Goal: Information Seeking & Learning: Check status

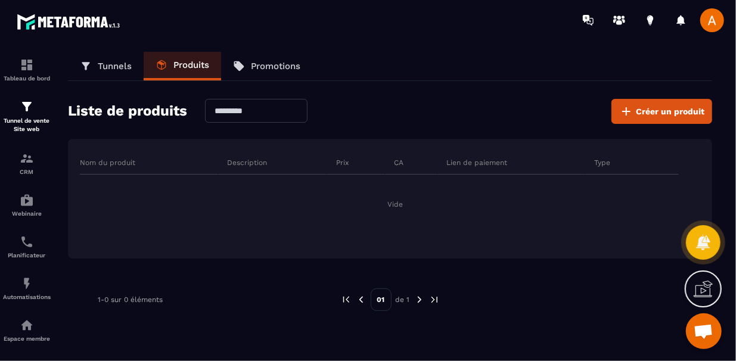
scroll to position [95, 0]
click at [33, 267] on link "Planificateur" at bounding box center [27, 247] width 48 height 42
click at [32, 252] on div "Planificateur" at bounding box center [27, 247] width 48 height 24
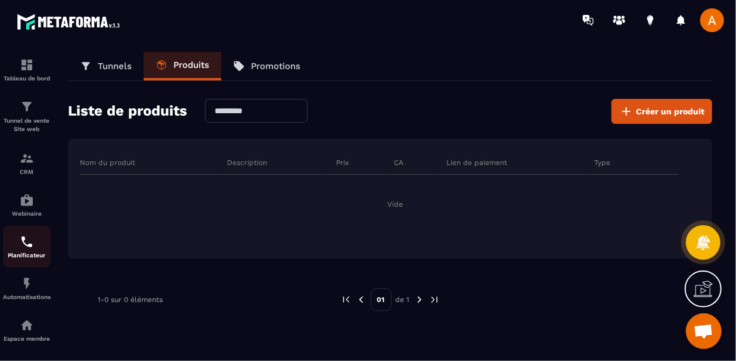
click at [32, 252] on div "Planificateur" at bounding box center [27, 247] width 48 height 24
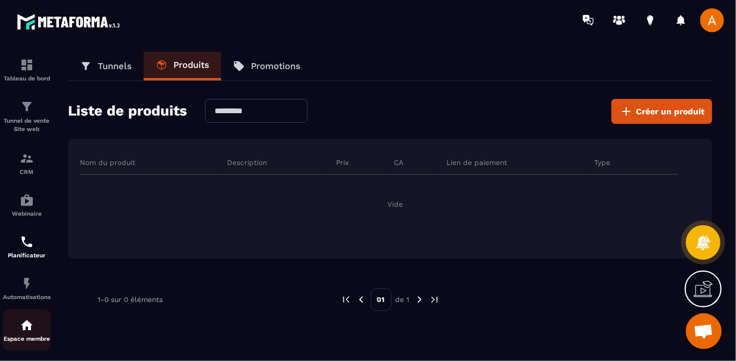
click at [34, 340] on p "Espace membre" at bounding box center [27, 339] width 48 height 7
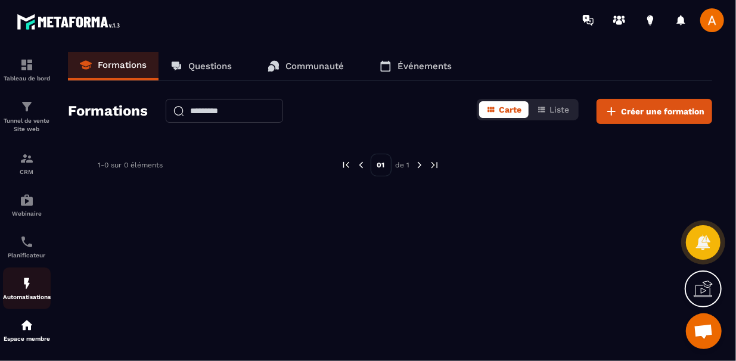
click at [30, 294] on div "Automatisations" at bounding box center [27, 289] width 48 height 24
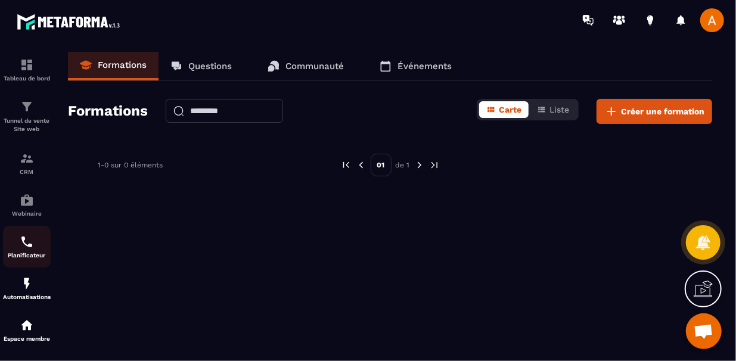
click at [27, 252] on div "Planificateur" at bounding box center [27, 247] width 48 height 24
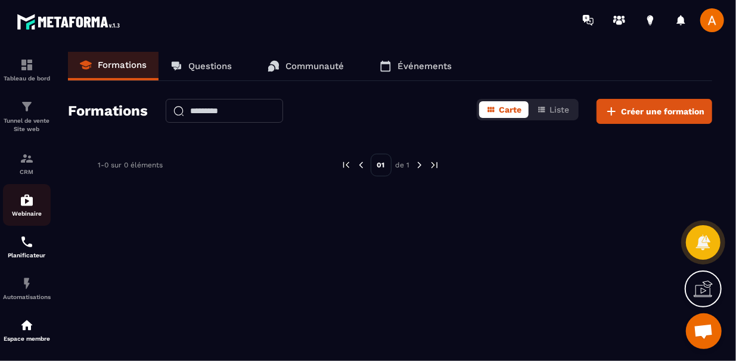
click at [27, 217] on p "Webinaire" at bounding box center [27, 213] width 48 height 7
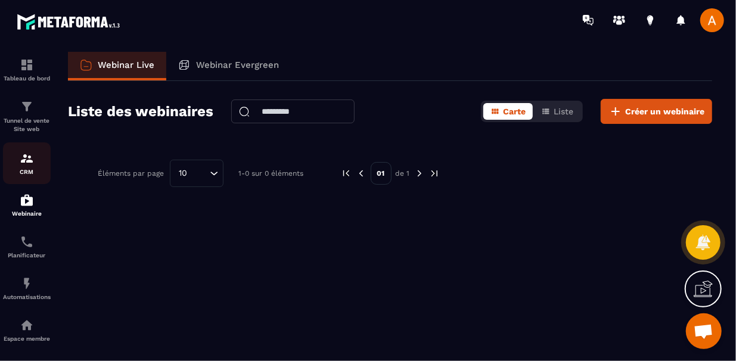
click at [23, 175] on p "CRM" at bounding box center [27, 172] width 48 height 7
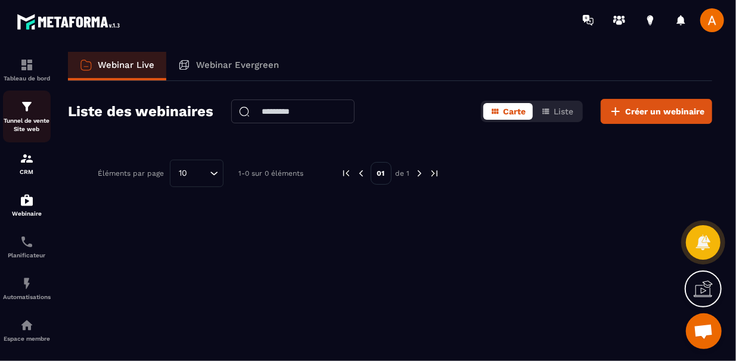
click at [28, 118] on p "Tunnel de vente Site web" at bounding box center [27, 125] width 48 height 17
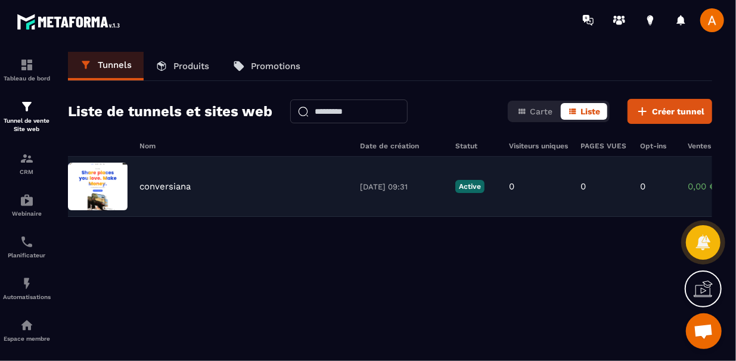
click at [331, 206] on div "conversiana [DATE] 09:31 Active 0 0 0 0,00 € 0" at bounding box center [390, 187] width 644 height 60
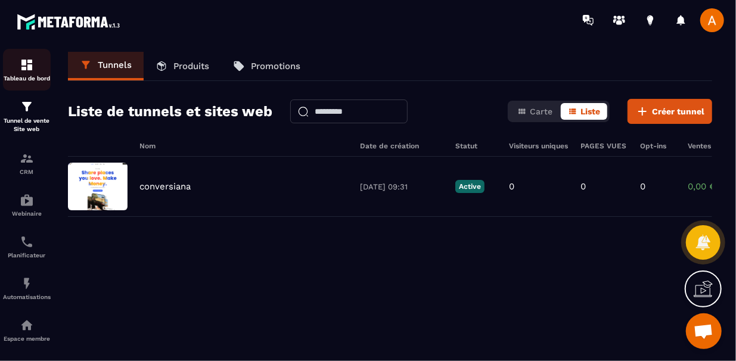
click at [18, 64] on div "Tableau de bord" at bounding box center [27, 70] width 48 height 24
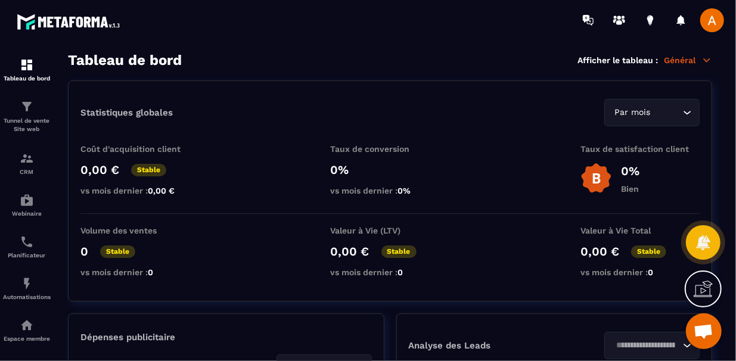
click at [312, 307] on section "Statistiques globales Par mois Loading... Coût d'acquisition client 0,00 € Stab…" at bounding box center [390, 338] width 644 height 516
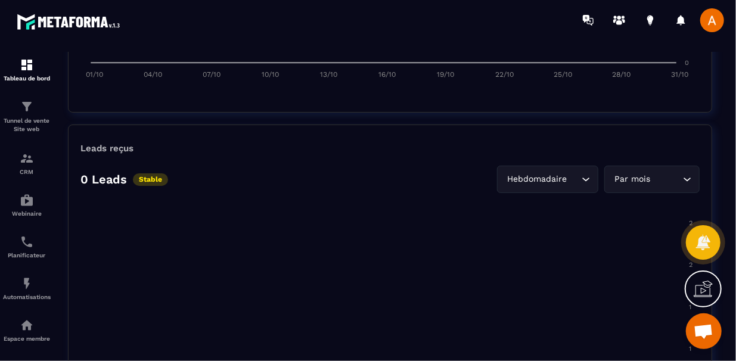
scroll to position [811, 0]
click at [352, 117] on section "Chiffre d’affaire Encaissé Prévisionnel 0,00 € CA Brut Loading... Par mois Load…" at bounding box center [390, 119] width 644 height 645
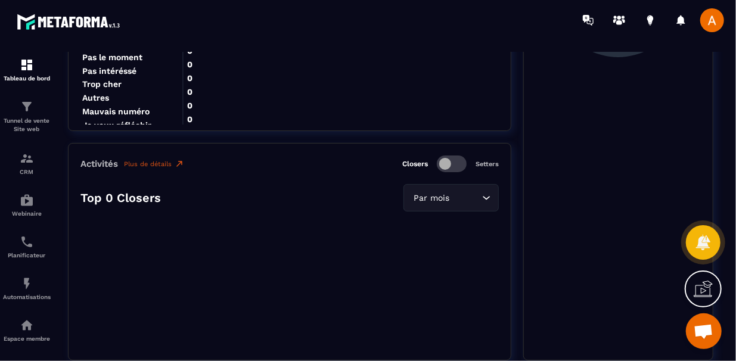
scroll to position [1383, 0]
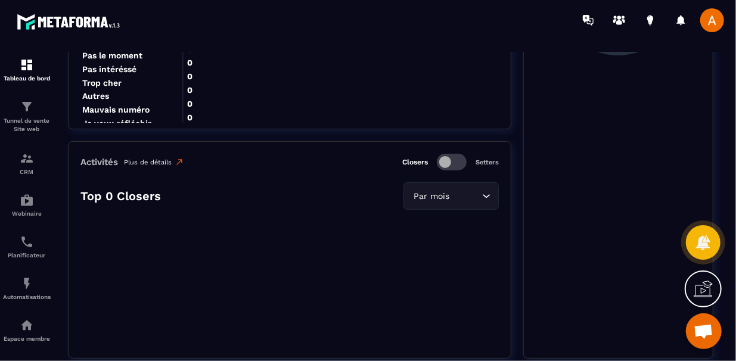
click at [179, 157] on img at bounding box center [180, 162] width 10 height 10
click at [368, 138] on div "Leads perdu 0 Stable Par mois Loading... 0 0 0 0 0 0 0 0 0 0 0 0 0 0 0 0 0 Non …" at bounding box center [290, 120] width 444 height 477
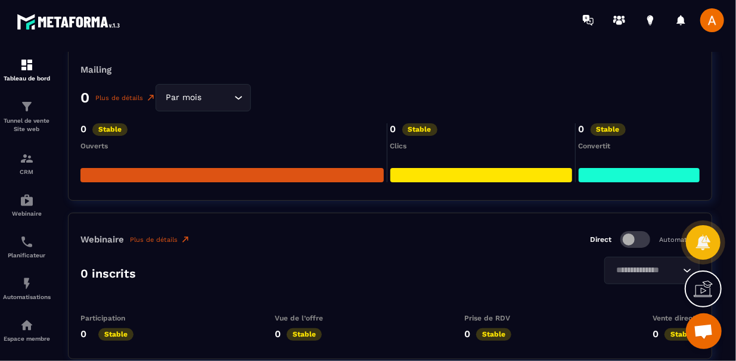
scroll to position [106, 0]
click at [425, 85] on div "0 Plus de détails Par mois Loading..." at bounding box center [389, 97] width 619 height 27
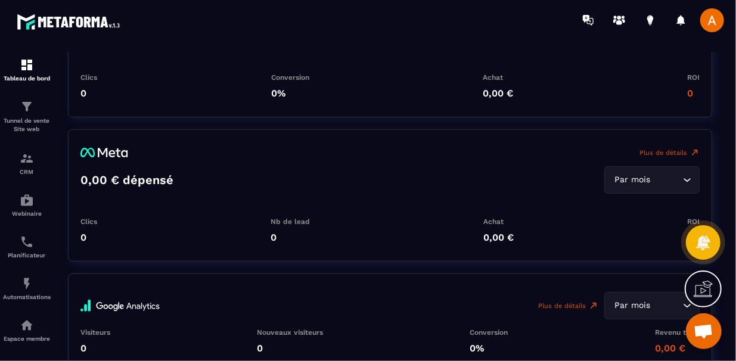
scroll to position [2289, 0]
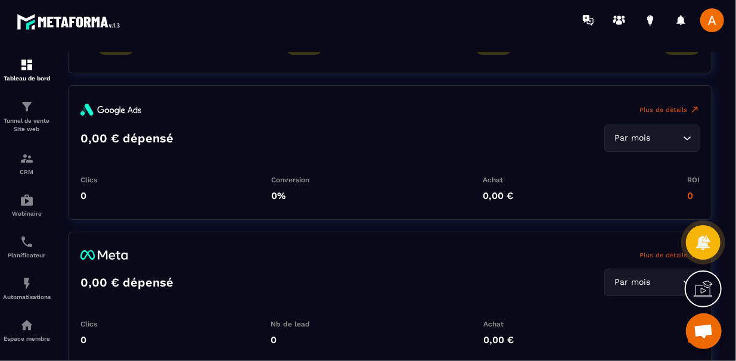
click at [693, 324] on span "Ouvrir le chat" at bounding box center [704, 332] width 36 height 36
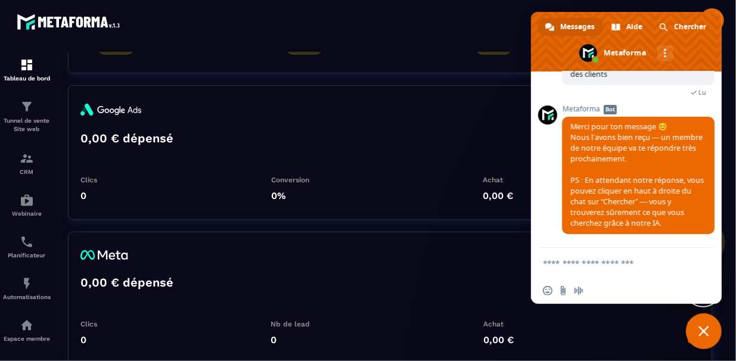
scroll to position [106, 0]
click at [689, 29] on span "Chercher" at bounding box center [690, 27] width 32 height 18
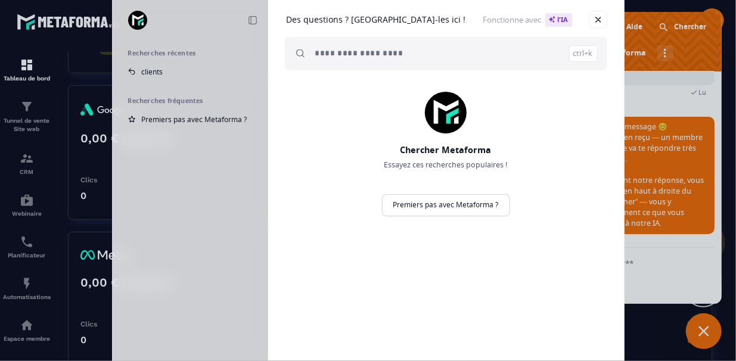
click at [268, 64] on div "Des questions ? [GEOGRAPHIC_DATA]-les ici ! Fonctionne avec l'IA ctrl+k" at bounding box center [446, 42] width 356 height 85
click at [253, 68] on link "clients" at bounding box center [190, 72] width 138 height 18
type input "*******"
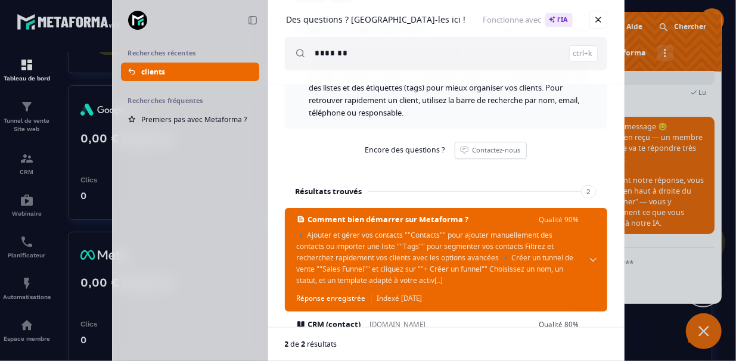
scroll to position [106, 0]
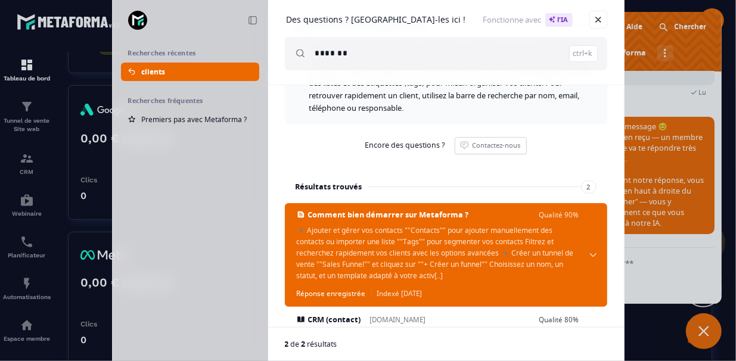
drag, startPoint x: 607, startPoint y: 222, endPoint x: 608, endPoint y: 235, distance: 13.1
click at [608, 235] on div "Réponse rapide clients J'ai généré cette réponse pour vous : Sur la base des do…" at bounding box center [446, 163] width 356 height 327
click at [604, 25] on link "Fermer" at bounding box center [599, 20] width 18 height 18
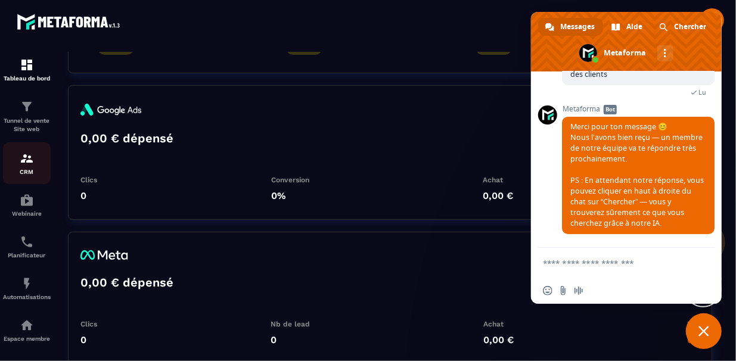
click at [32, 155] on img at bounding box center [27, 158] width 14 height 14
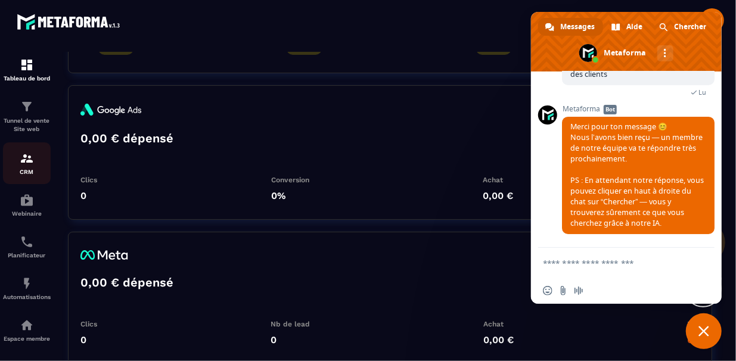
click at [32, 155] on img at bounding box center [27, 158] width 14 height 14
click at [36, 173] on p "CRM" at bounding box center [27, 172] width 48 height 7
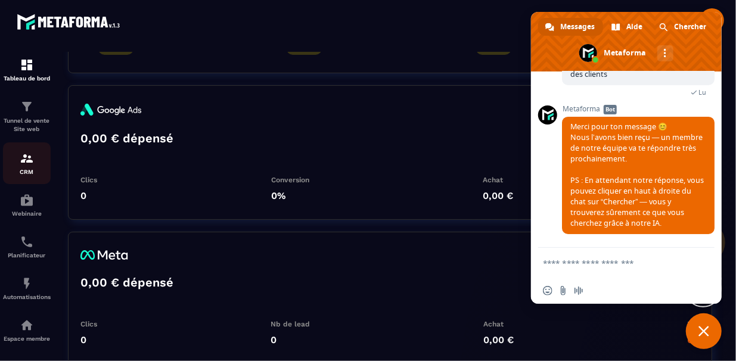
click at [36, 173] on p "CRM" at bounding box center [27, 172] width 48 height 7
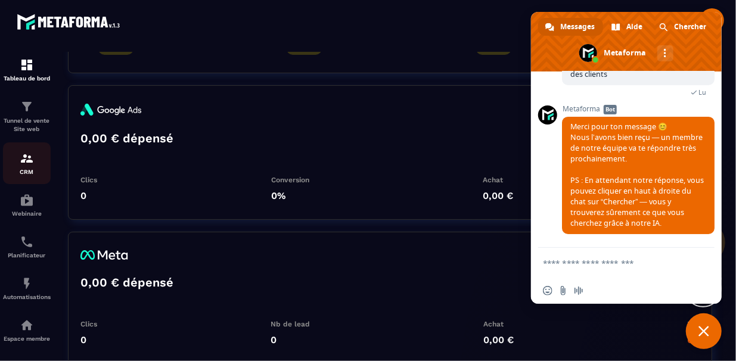
click at [36, 173] on p "CRM" at bounding box center [27, 172] width 48 height 7
click at [674, 23] on span "Chercher" at bounding box center [690, 27] width 32 height 18
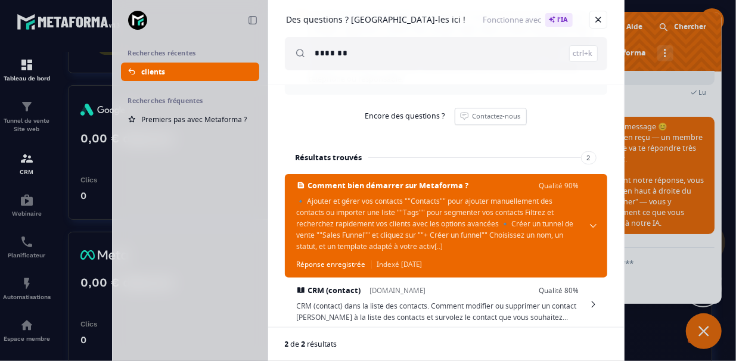
scroll to position [134, 0]
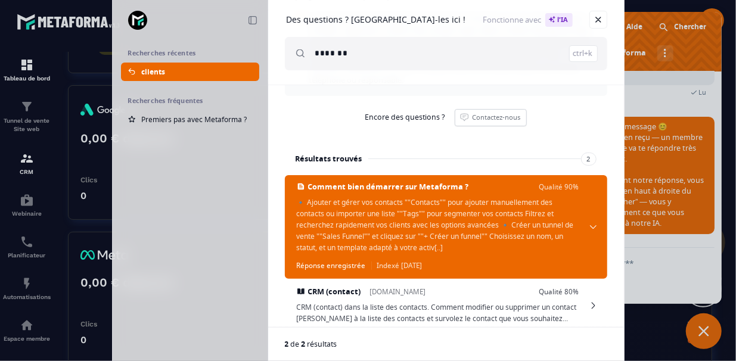
drag, startPoint x: 625, startPoint y: 266, endPoint x: 634, endPoint y: 210, distance: 56.7
click at [634, 210] on div "Réduire Recherches récentes clients Recherches fréquentes Premiers pas avec Met…" at bounding box center [368, 180] width 736 height 361
click at [520, 57] on input "*******" at bounding box center [456, 53] width 283 height 33
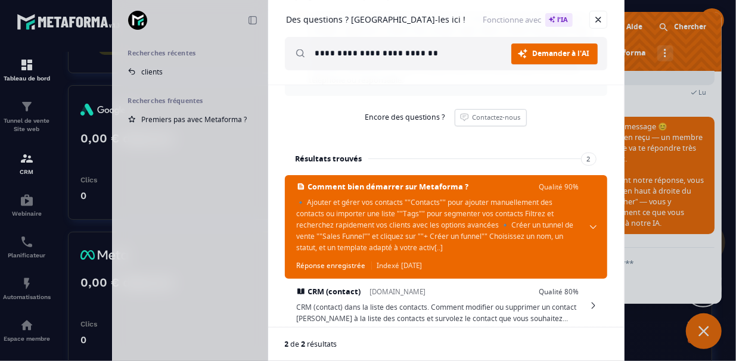
type input "**********"
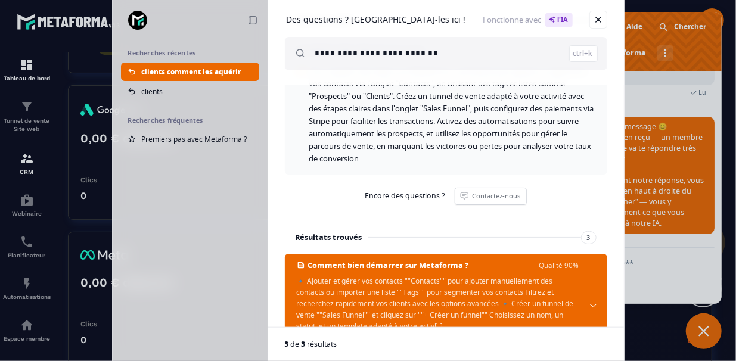
scroll to position [42, 0]
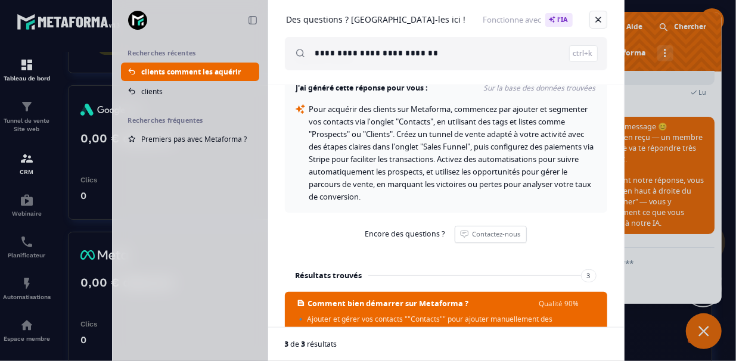
click at [604, 21] on link "Fermer" at bounding box center [599, 20] width 18 height 18
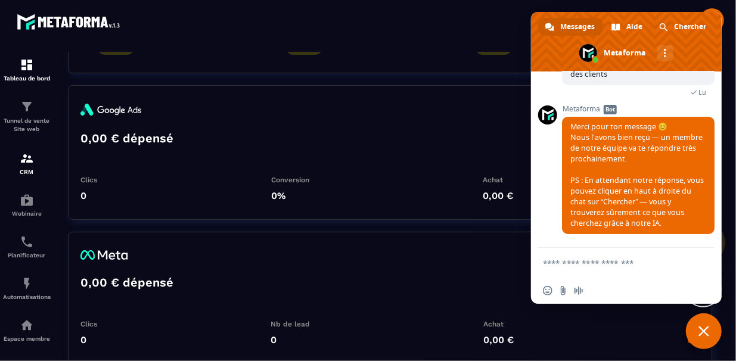
click at [697, 325] on span "Fermer le chat" at bounding box center [704, 332] width 36 height 36
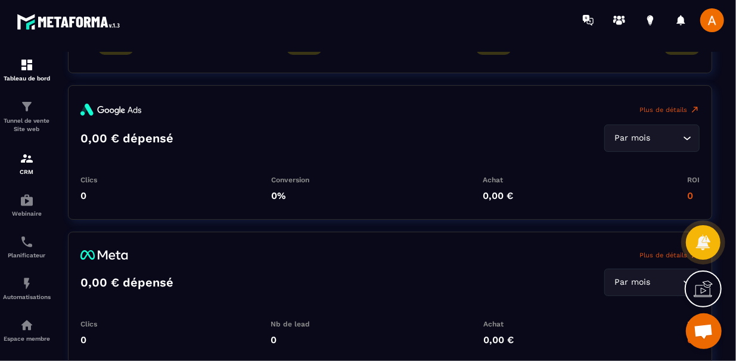
click at [121, 227] on div "Plus de détails 0,00 € dépensé Par mois Loading... Clics 0 Conversion 0% Achat …" at bounding box center [390, 224] width 644 height 279
click at [23, 112] on img at bounding box center [27, 107] width 14 height 14
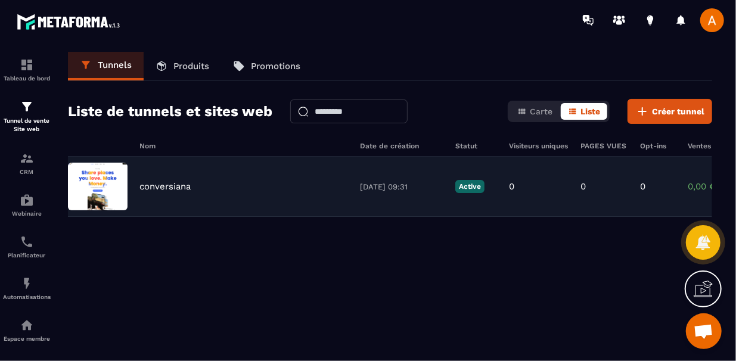
click at [282, 173] on div "conversiana [DATE] 09:31 Active 0 0 0 0,00 € 0" at bounding box center [390, 187] width 644 height 60
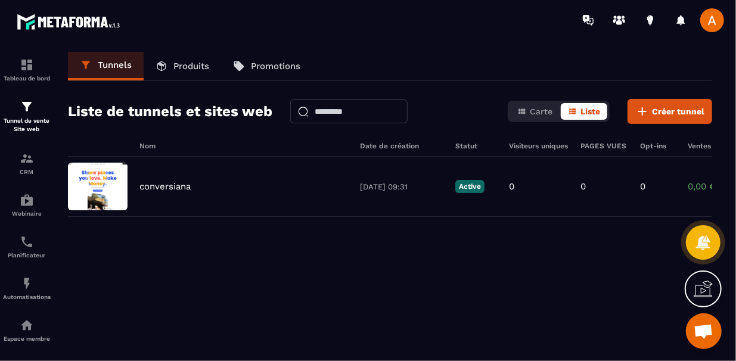
click at [198, 56] on link "Produits" at bounding box center [182, 66] width 77 height 29
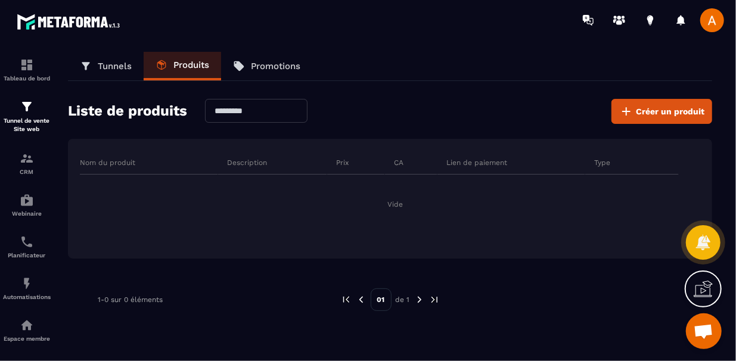
click at [287, 64] on p "Promotions" at bounding box center [275, 66] width 49 height 11
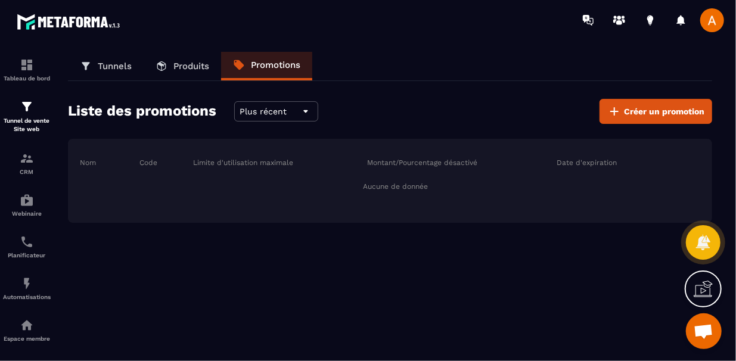
click at [179, 58] on link "Produits" at bounding box center [182, 66] width 77 height 29
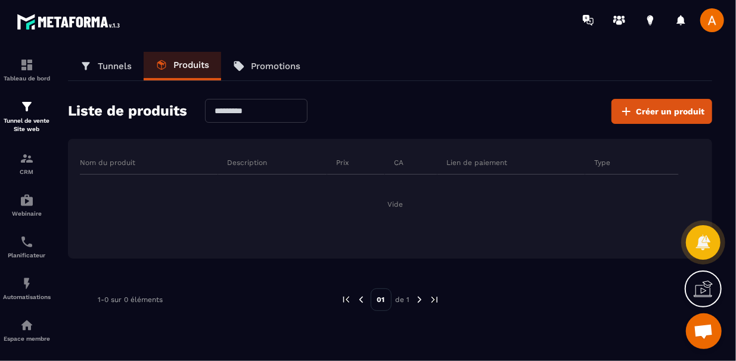
click at [95, 64] on link "Tunnels" at bounding box center [106, 66] width 76 height 29
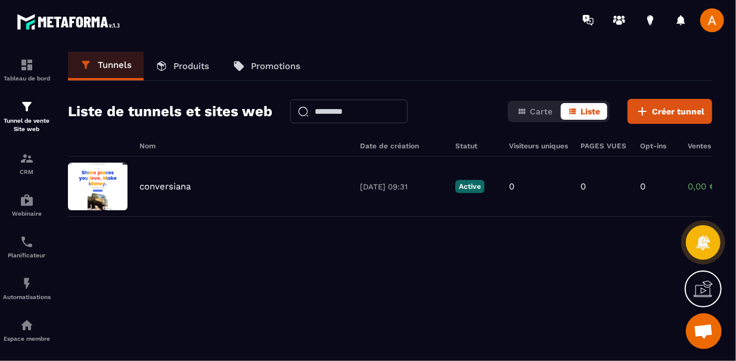
click at [559, 131] on div "Tunnels Produits Promotions Liste de tunnels et sites web Carte Liste Créer tun…" at bounding box center [390, 204] width 668 height 305
click at [542, 113] on span "Carte" at bounding box center [541, 112] width 23 height 10
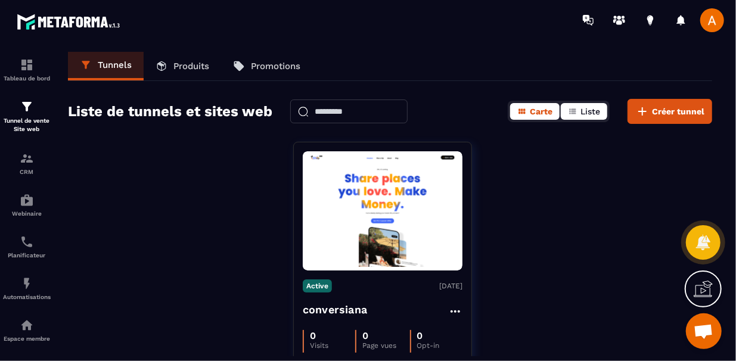
click at [575, 112] on icon "button" at bounding box center [573, 112] width 10 height 10
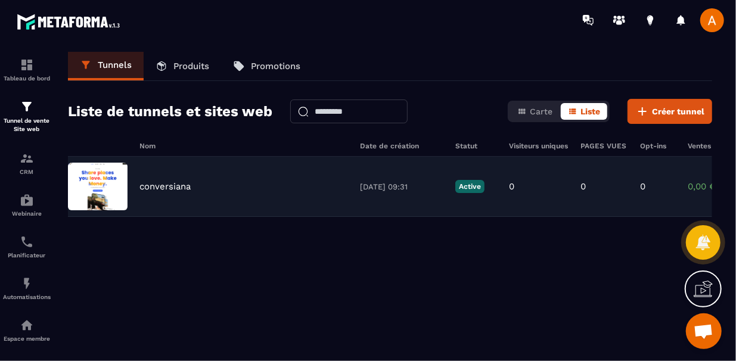
click at [228, 157] on div "conversiana [DATE] 09:31 Active 0 0 0 0,00 € 0" at bounding box center [390, 187] width 644 height 60
click at [173, 187] on p "conversiana" at bounding box center [164, 186] width 51 height 11
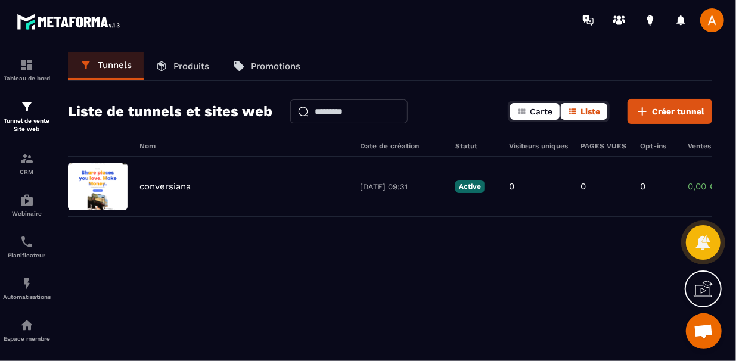
click at [518, 111] on button "Carte" at bounding box center [534, 111] width 49 height 17
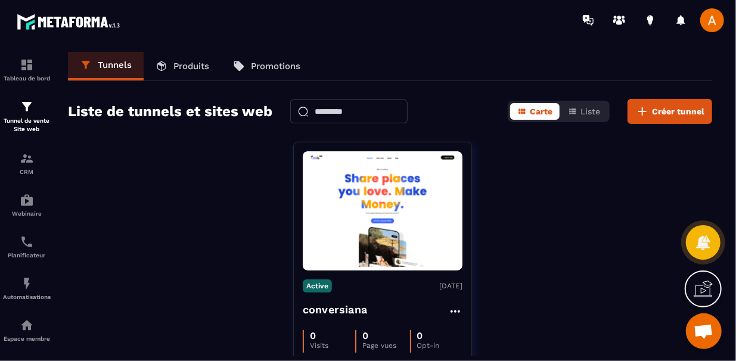
click at [574, 237] on div "Active [DATE] conversiana 0 Visits 0 Page vues 0 Opt-in 0,00 € Ventes 0 Command…" at bounding box center [390, 285] width 644 height 286
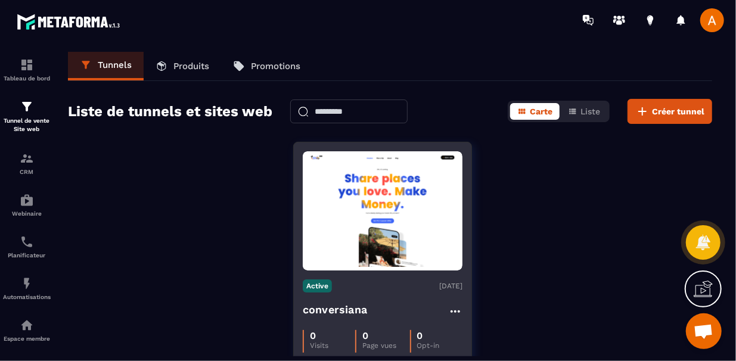
click at [408, 229] on img at bounding box center [383, 211] width 160 height 113
click at [321, 285] on p "Active" at bounding box center [317, 286] width 29 height 13
click at [439, 302] on div "conversiana" at bounding box center [383, 312] width 160 height 20
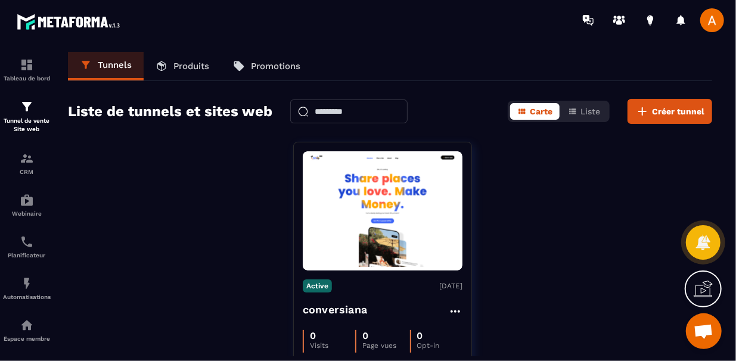
click at [534, 274] on div "Active [DATE] conversiana 0 Visits 0 Page vues 0 Opt-in 0,00 € Ventes 0 Command…" at bounding box center [390, 285] width 644 height 286
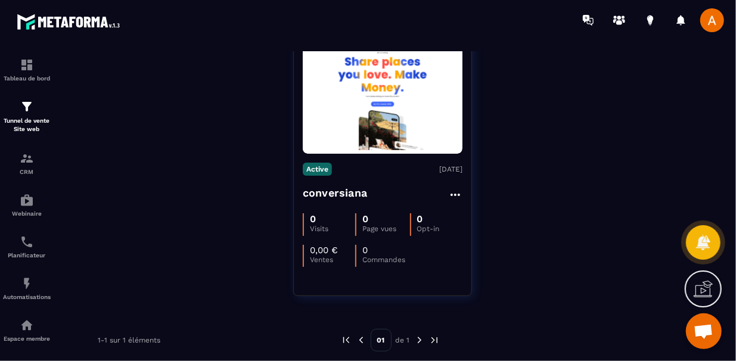
scroll to position [123, 0]
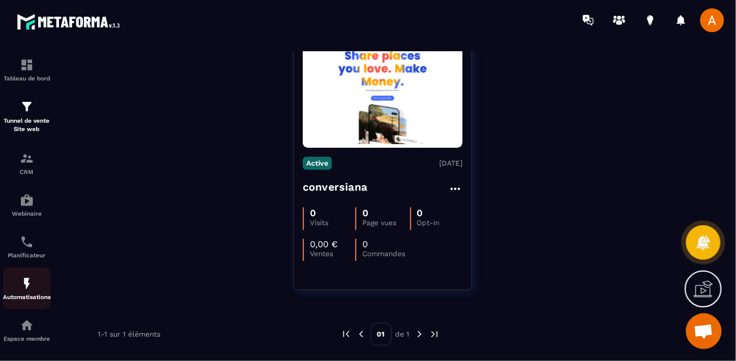
click at [24, 291] on img at bounding box center [27, 284] width 14 height 14
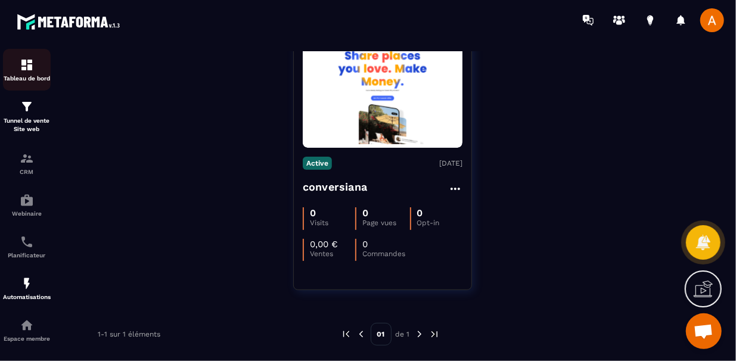
click at [29, 73] on div "Tableau de bord" at bounding box center [27, 70] width 48 height 24
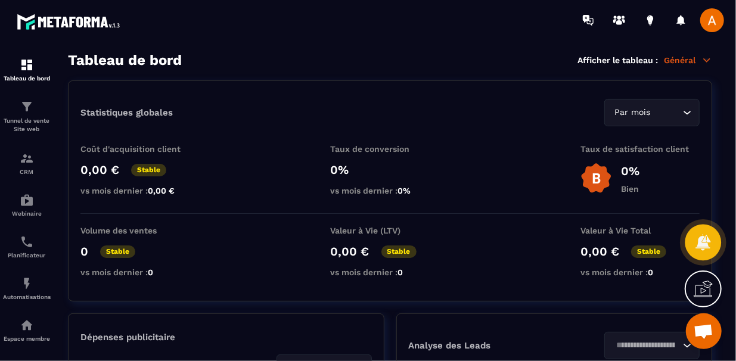
click at [703, 231] on div at bounding box center [704, 243] width 36 height 36
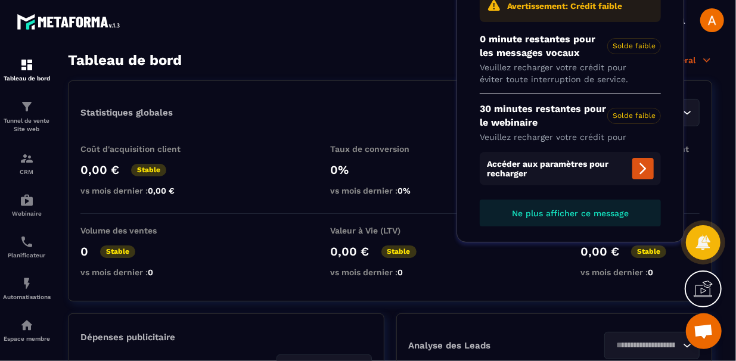
click at [635, 166] on button at bounding box center [642, 168] width 21 height 21
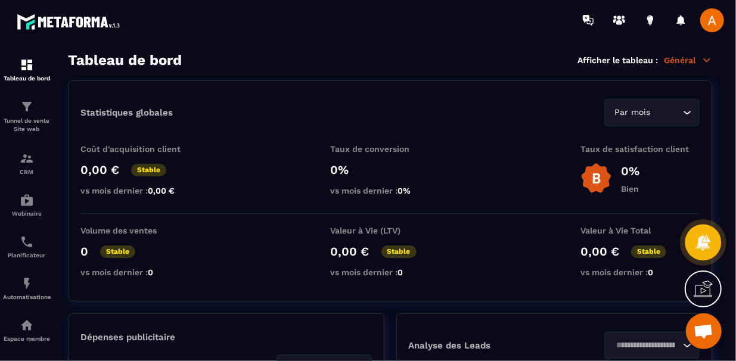
click at [698, 238] on icon at bounding box center [702, 242] width 17 height 17
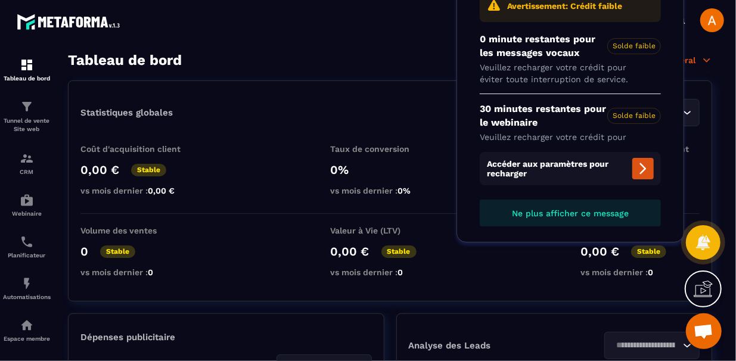
click at [646, 171] on icon at bounding box center [643, 169] width 14 height 14
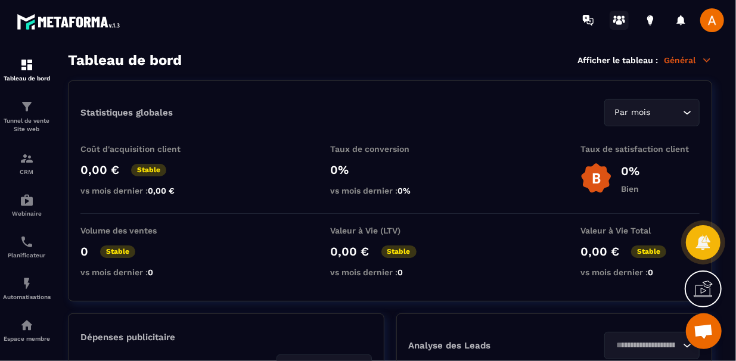
click at [619, 19] on icon at bounding box center [619, 20] width 19 height 19
click at [18, 166] on div "CRM" at bounding box center [27, 163] width 48 height 24
drag, startPoint x: 18, startPoint y: 166, endPoint x: 139, endPoint y: 94, distance: 140.1
click at [139, 94] on div "Statistiques globales Par mois Loading... Coût d'acquisition client 0,00 € Stab…" at bounding box center [390, 190] width 644 height 221
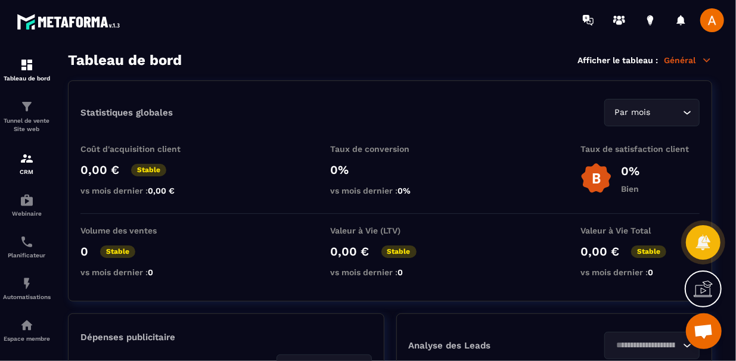
click at [685, 58] on p "Général" at bounding box center [688, 60] width 48 height 11
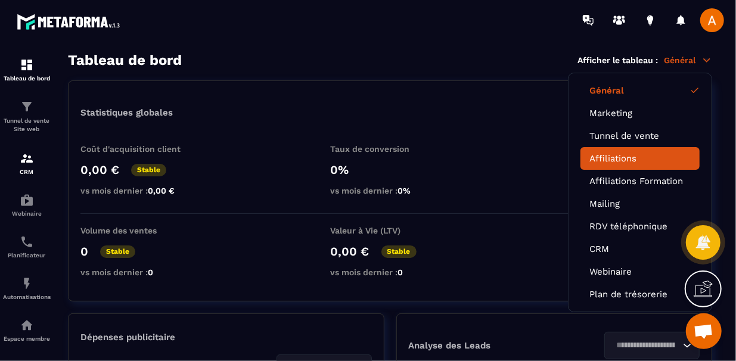
click at [616, 153] on link "Affiliations" at bounding box center [640, 158] width 101 height 11
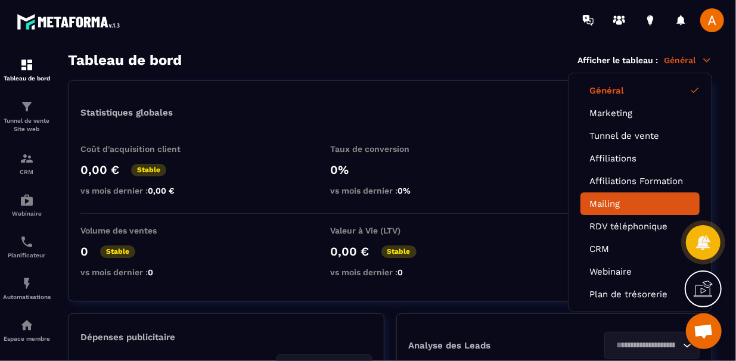
click at [604, 194] on li "Mailing" at bounding box center [640, 204] width 119 height 23
click at [627, 200] on link "Mailing" at bounding box center [640, 204] width 101 height 11
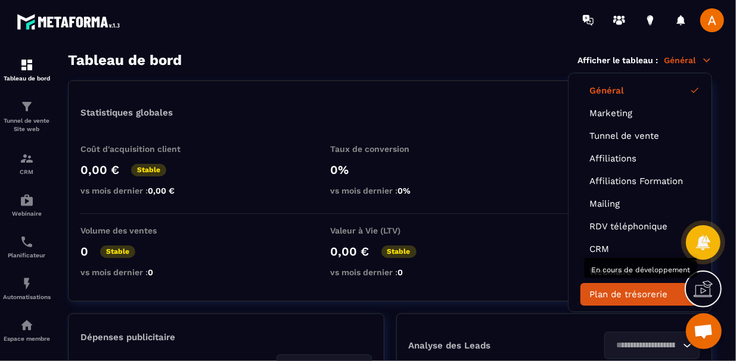
click at [605, 283] on li "Plan de trésorerie" at bounding box center [640, 294] width 119 height 23
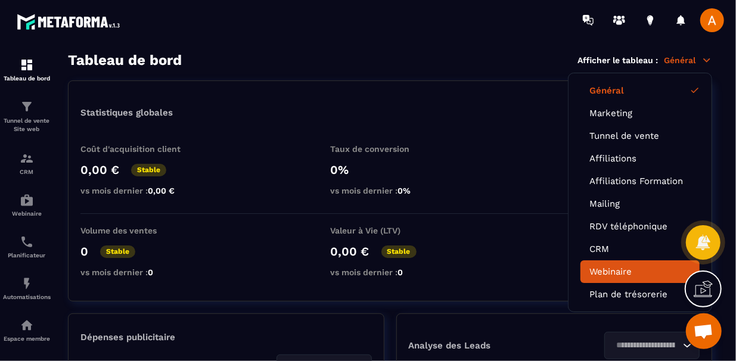
click at [612, 274] on li "Webinaire" at bounding box center [640, 272] width 119 height 23
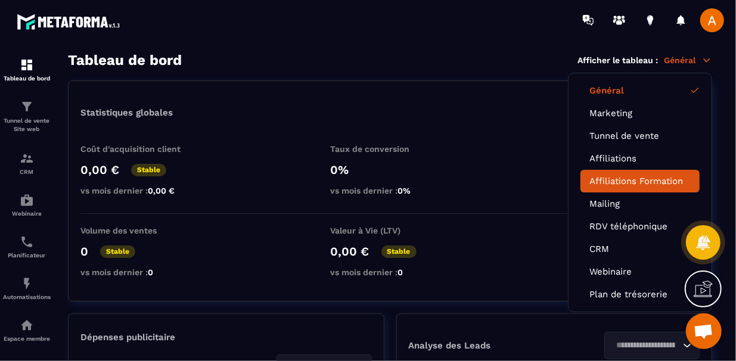
click at [639, 173] on li "Affiliations Formation" at bounding box center [640, 181] width 119 height 23
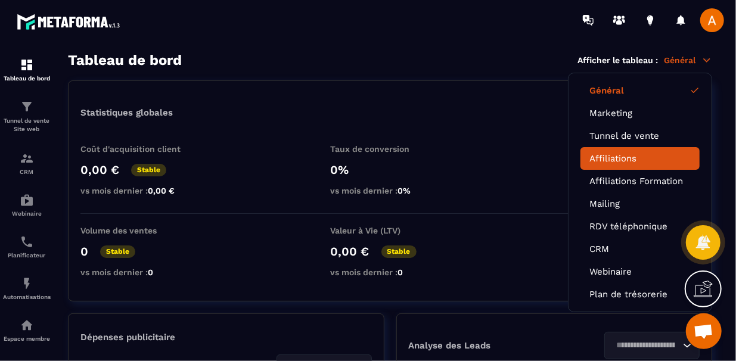
click at [647, 157] on link "Affiliations" at bounding box center [640, 158] width 101 height 11
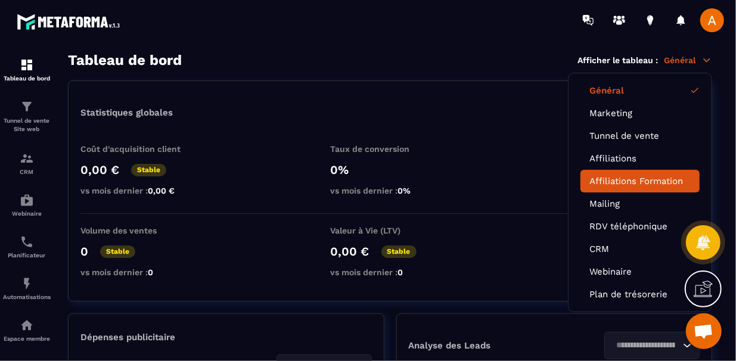
click at [637, 178] on link "Affiliations Formation" at bounding box center [640, 181] width 101 height 11
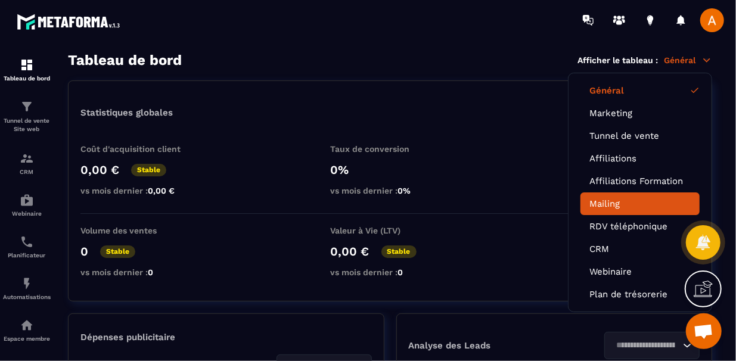
click at [616, 199] on link "Mailing" at bounding box center [640, 204] width 101 height 11
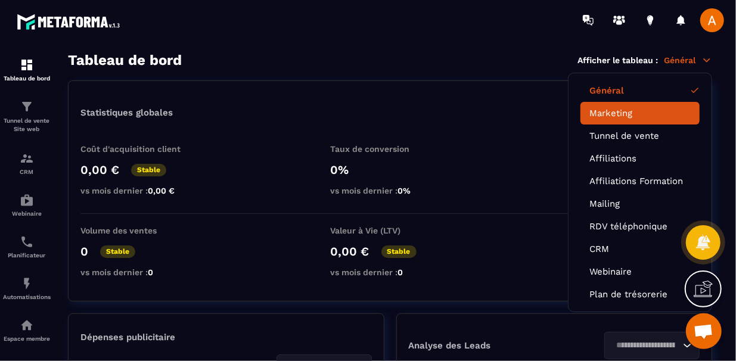
click at [652, 112] on link "Marketing" at bounding box center [640, 113] width 101 height 11
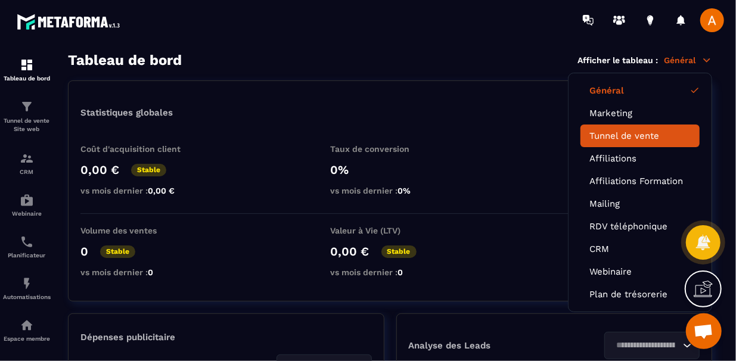
click at [634, 132] on link "Tunnel de vente" at bounding box center [640, 136] width 101 height 11
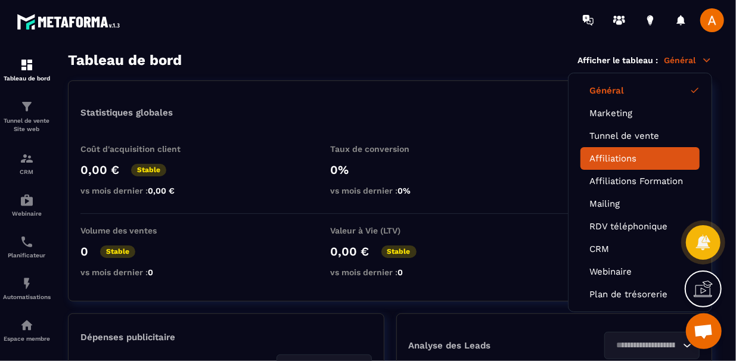
click at [615, 159] on link "Affiliations" at bounding box center [640, 158] width 101 height 11
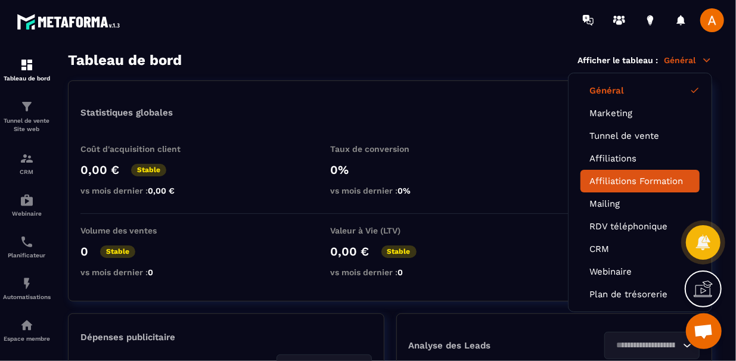
click at [603, 172] on li "Affiliations Formation" at bounding box center [640, 181] width 119 height 23
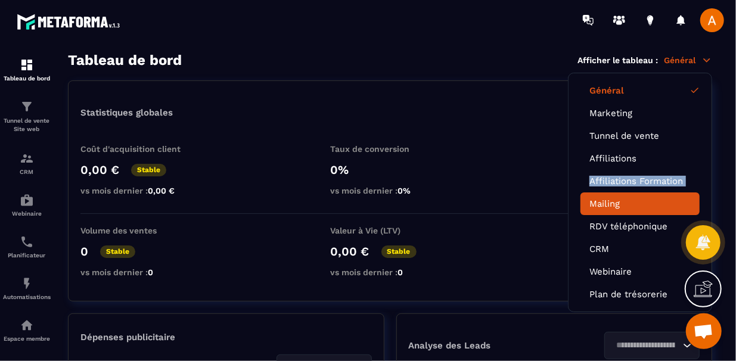
click at [596, 203] on link "Mailing" at bounding box center [640, 204] width 101 height 11
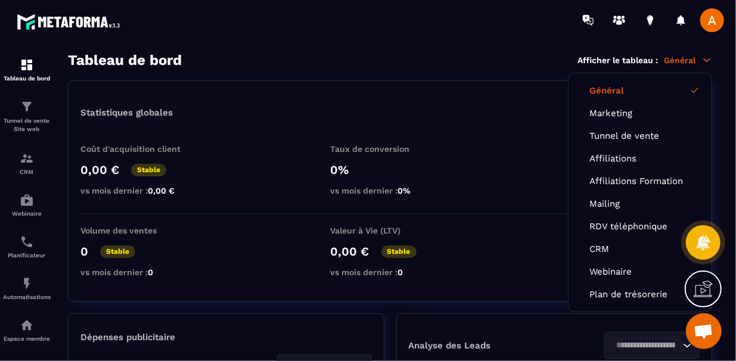
click at [527, 170] on div "Coût d'acquisition client 0,00 € Stable vs mois dernier : 0,00 € Taux de conver…" at bounding box center [389, 179] width 619 height 70
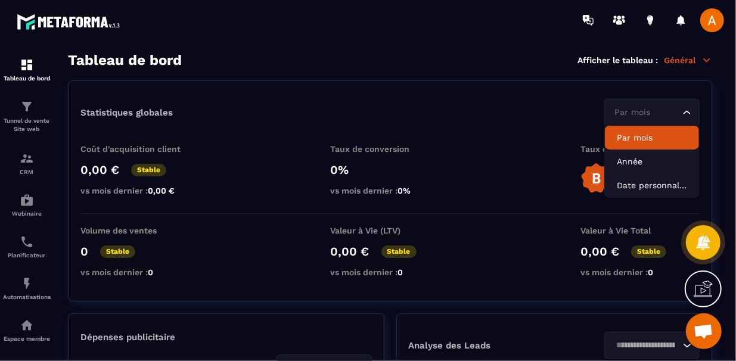
click at [680, 106] on input "Search for option" at bounding box center [646, 112] width 68 height 13
click at [654, 136] on p "Par mois" at bounding box center [652, 138] width 70 height 12
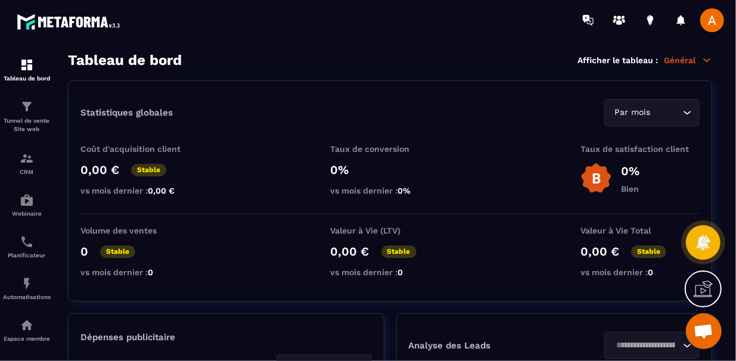
click at [504, 259] on div "Volume des ventes 0 Stable vs mois dernier : 0 Valeur à Vie (LTV) 0,00 € Stable…" at bounding box center [389, 254] width 619 height 57
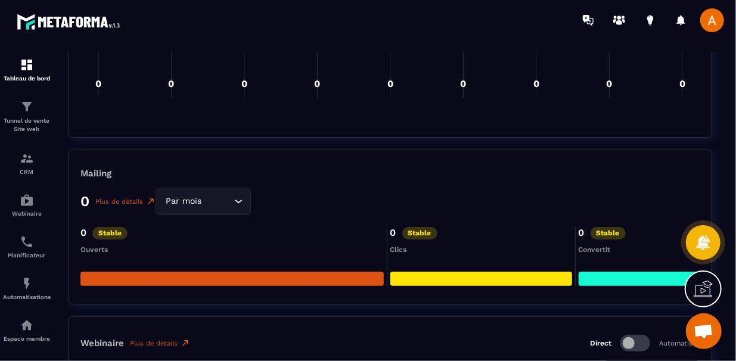
scroll to position [1875, 0]
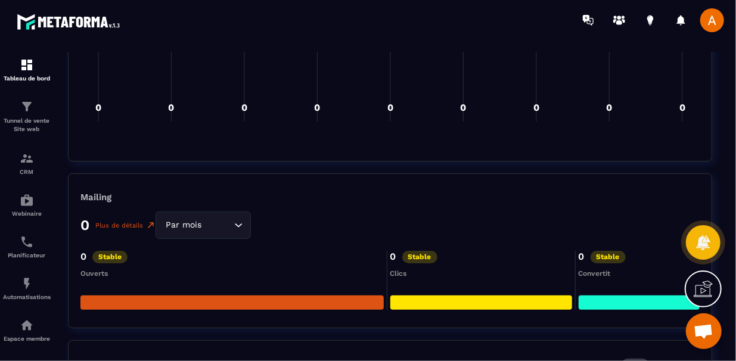
click at [439, 234] on div "Mailing 0 Plus de détails Par mois Loading... 0 Stable Ouverts 0 Stable Clics 0…" at bounding box center [390, 250] width 644 height 155
click at [439, 234] on div "0 Plus de détails Par mois Loading..." at bounding box center [389, 225] width 619 height 27
click at [148, 221] on img at bounding box center [151, 226] width 10 height 10
click at [139, 221] on link "Plus de détails" at bounding box center [125, 226] width 60 height 10
click at [150, 221] on img at bounding box center [151, 226] width 10 height 10
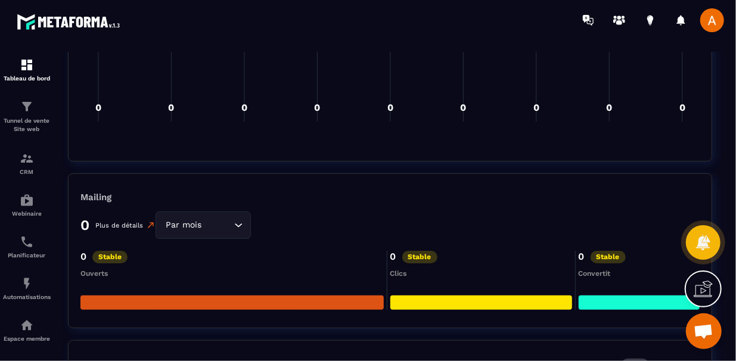
click at [150, 221] on img at bounding box center [151, 226] width 10 height 10
